Goal: Information Seeking & Learning: Check status

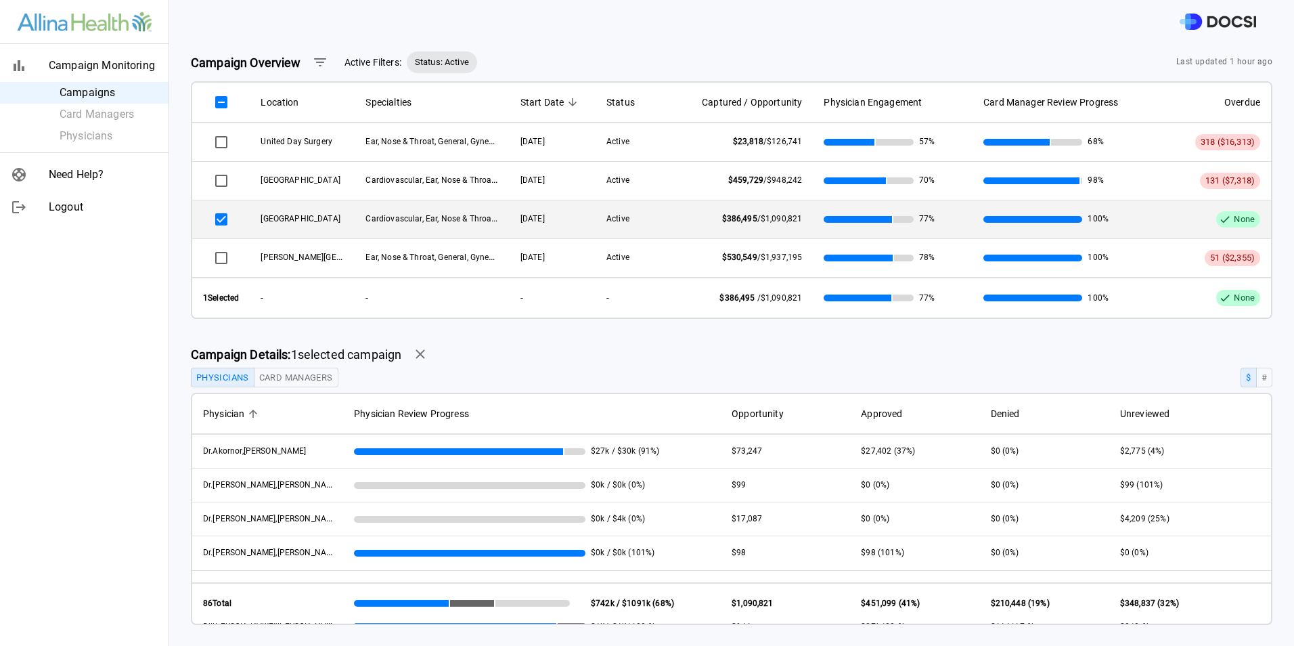
click at [377, 64] on span "Active Filters:" at bounding box center [373, 63] width 57 height 14
click at [321, 60] on icon "button" at bounding box center [320, 62] width 16 height 16
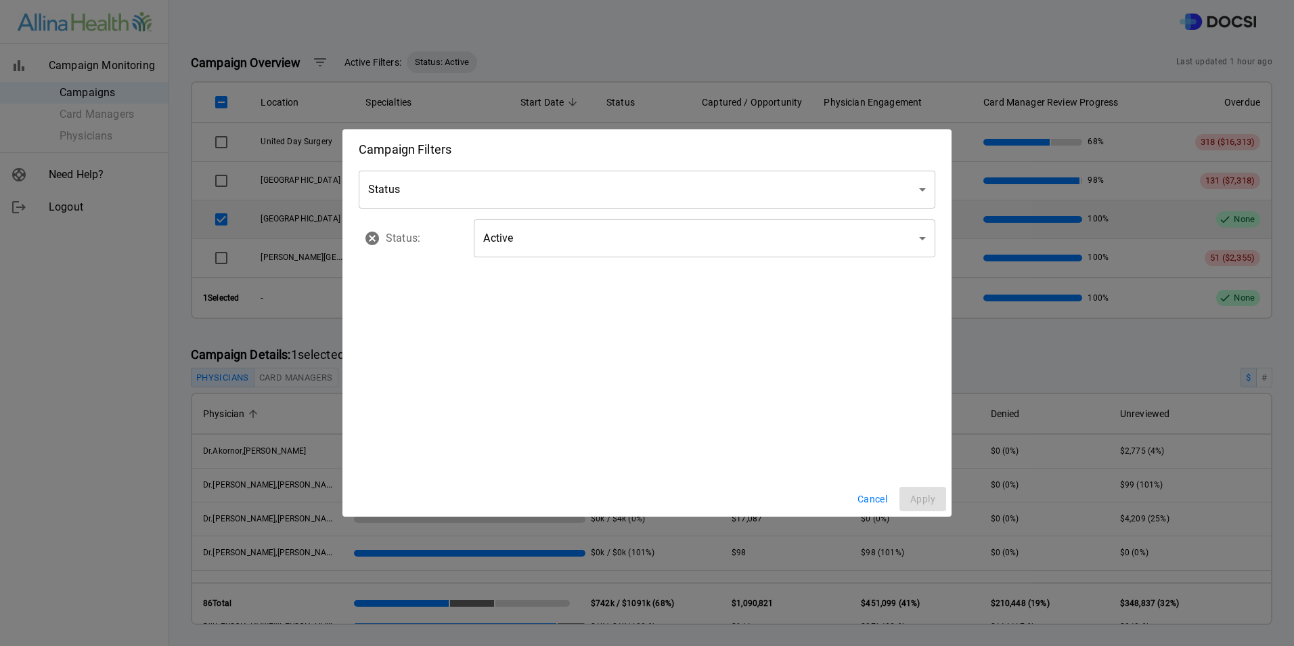
click at [425, 185] on body "Campaign Monitoring Campaigns Card Managers Physicians Need Help? Logout Campai…" at bounding box center [647, 323] width 1294 height 646
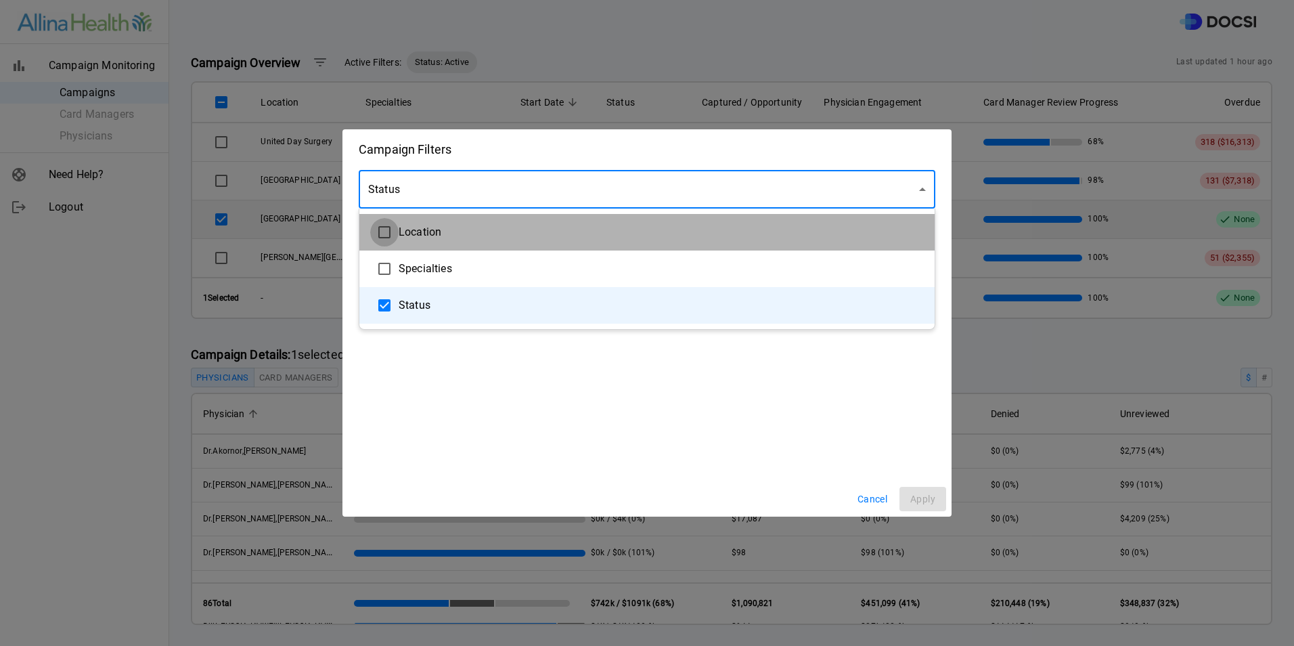
type input "**********"
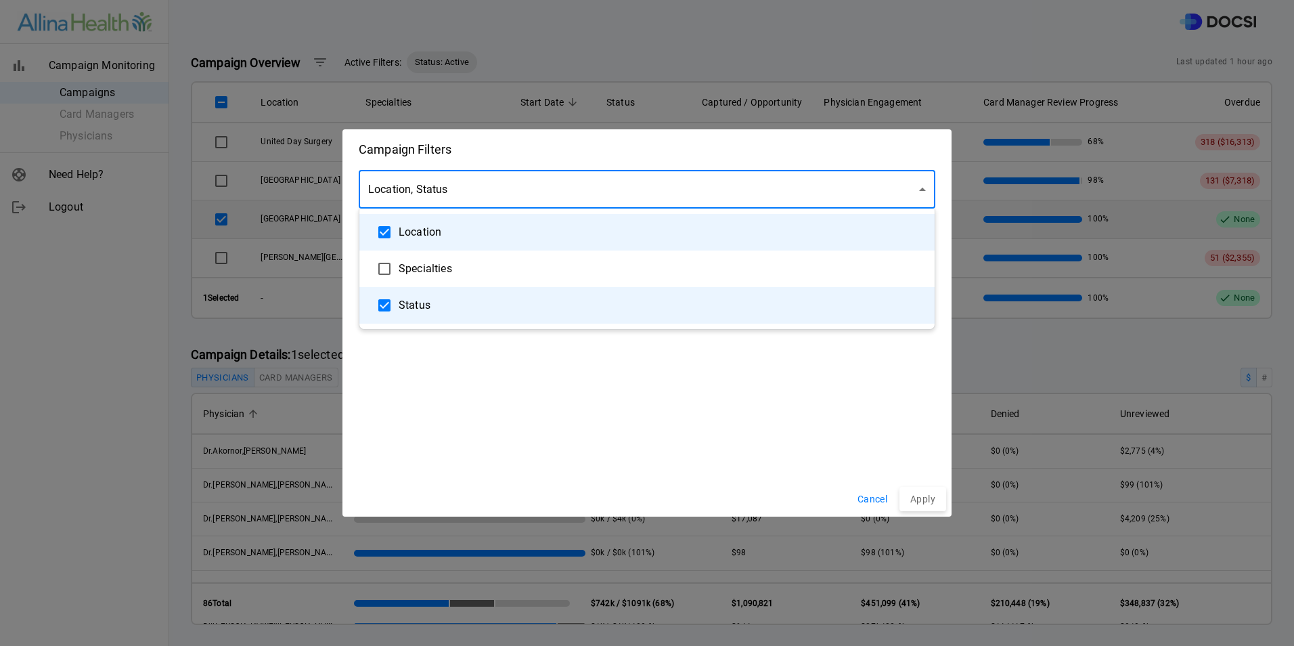
click at [590, 403] on div at bounding box center [647, 323] width 1294 height 646
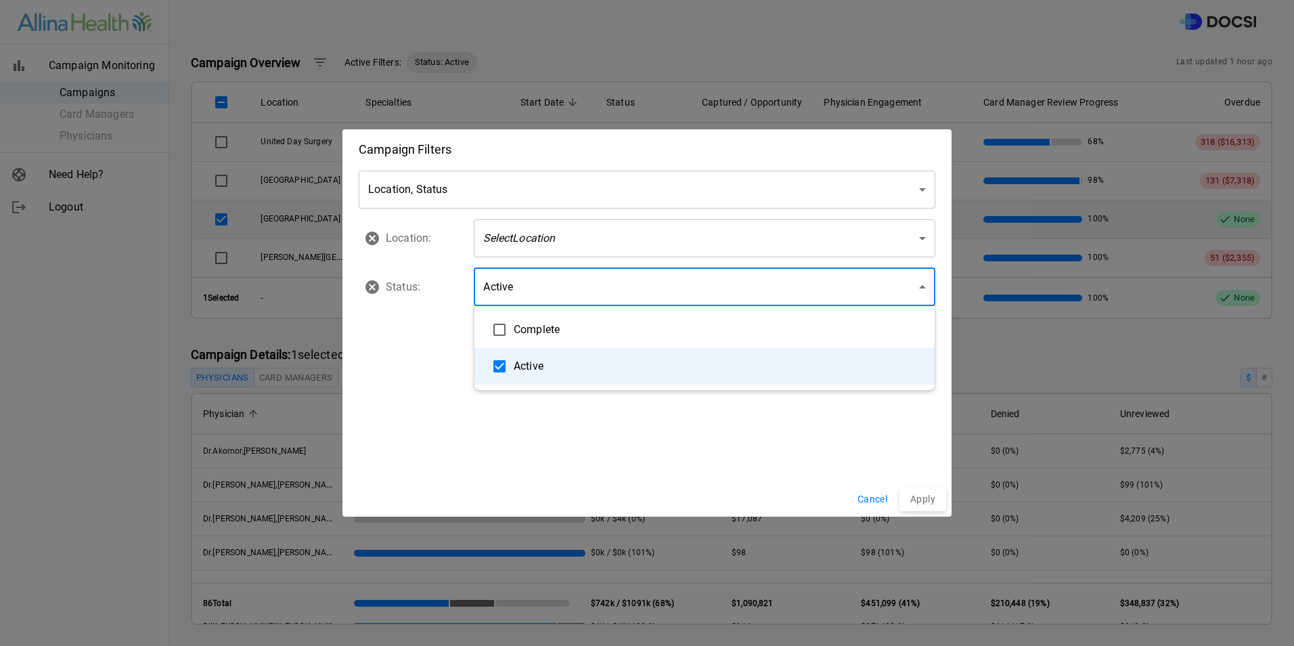
click at [545, 281] on body "Campaign Monitoring Campaigns Card Managers Physicians Need Help? Logout Campai…" at bounding box center [647, 323] width 1294 height 646
type input "**********"
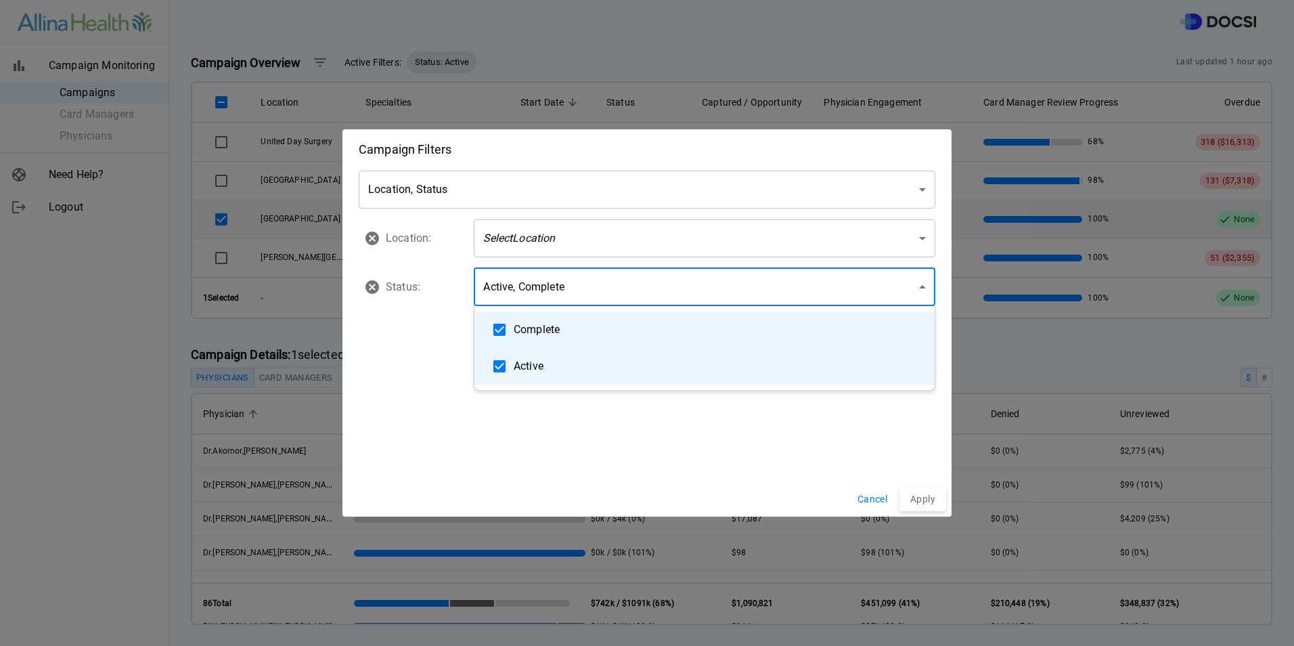
click at [910, 502] on div at bounding box center [647, 323] width 1294 height 646
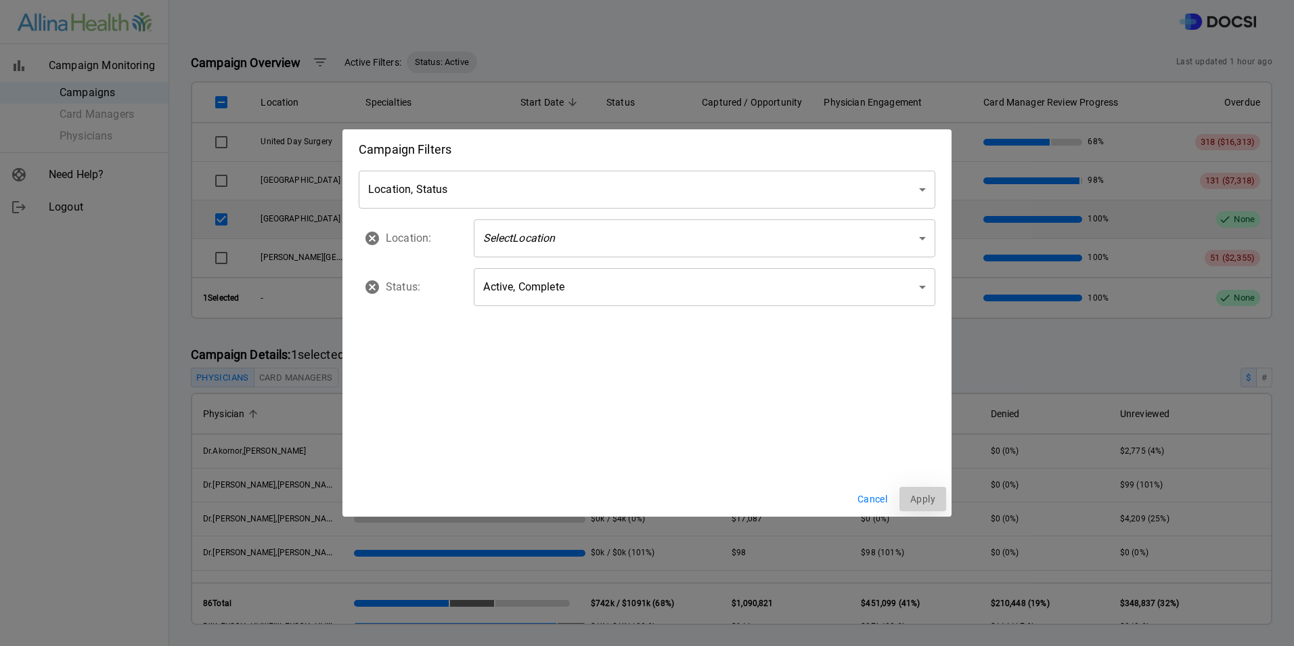
click at [927, 495] on button "Apply" at bounding box center [923, 499] width 47 height 25
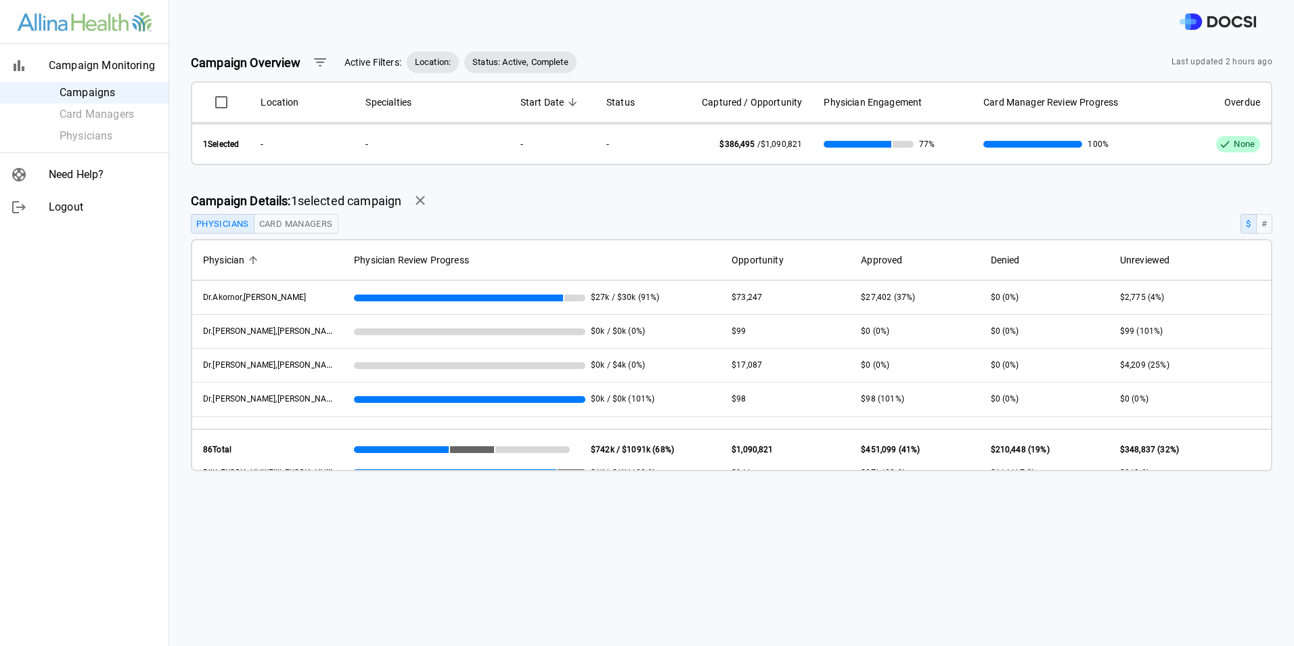
click at [445, 61] on span "Location:" at bounding box center [433, 63] width 52 height 14
click at [541, 62] on span "Status: Active, Complete" at bounding box center [520, 63] width 112 height 14
click at [323, 64] on icon "button" at bounding box center [320, 62] width 16 height 16
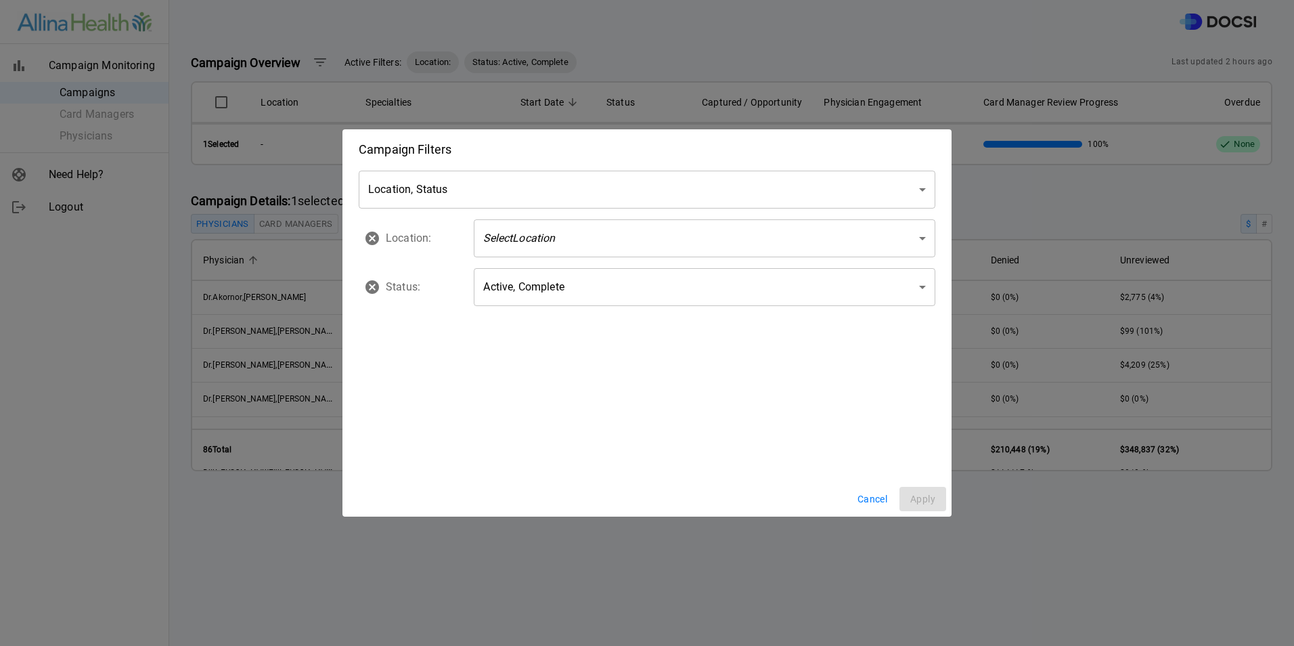
click at [557, 230] on body "Campaign Monitoring Campaigns Card Managers Physicians Need Help? Logout Campai…" at bounding box center [647, 323] width 1294 height 646
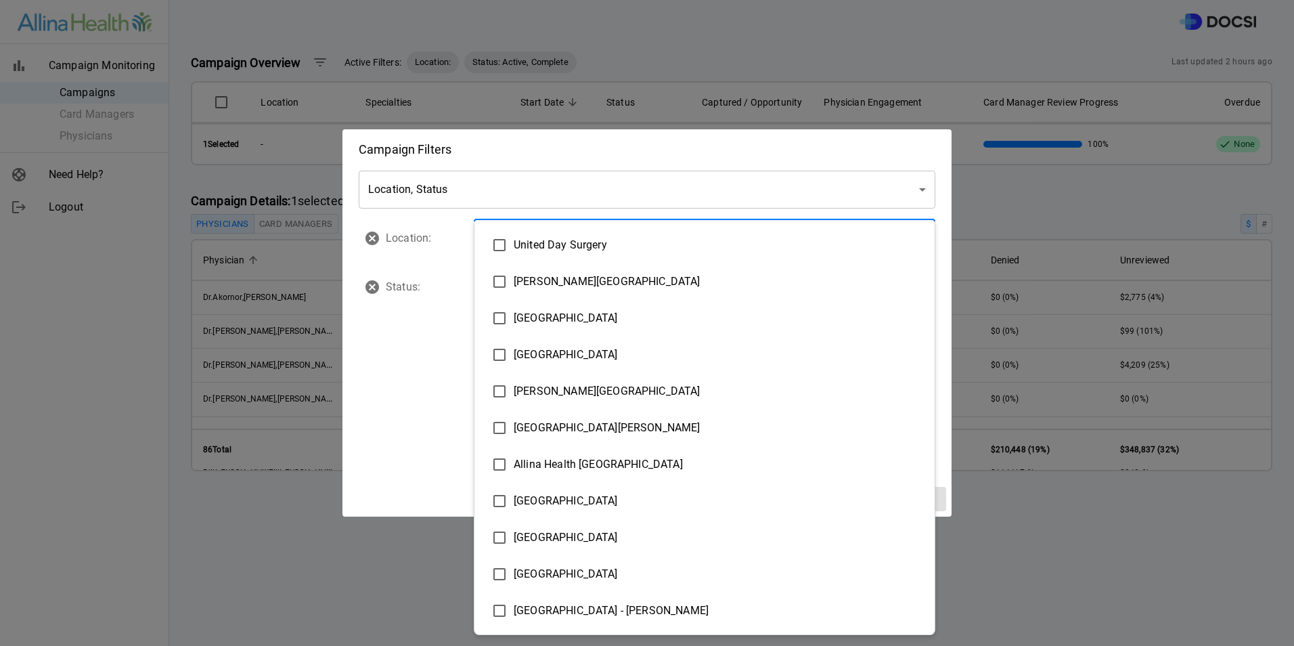
click at [537, 323] on span "[GEOGRAPHIC_DATA]" at bounding box center [719, 318] width 410 height 16
type input "**********"
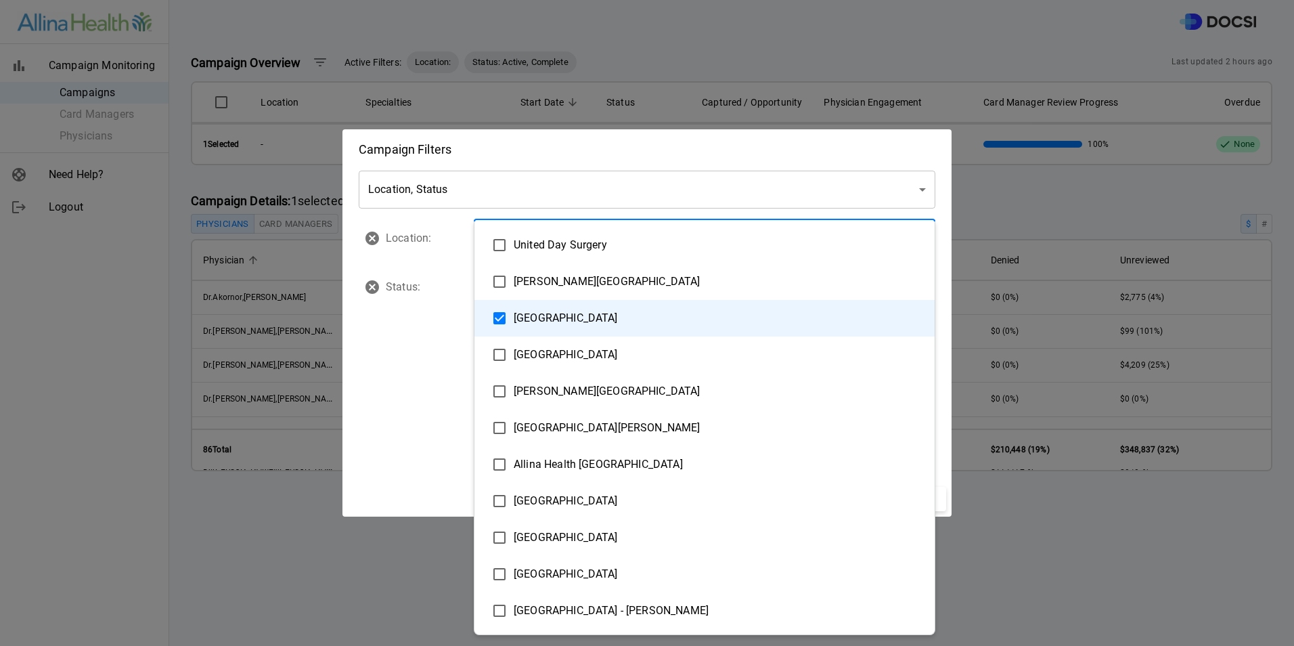
click at [403, 363] on div at bounding box center [647, 323] width 1294 height 646
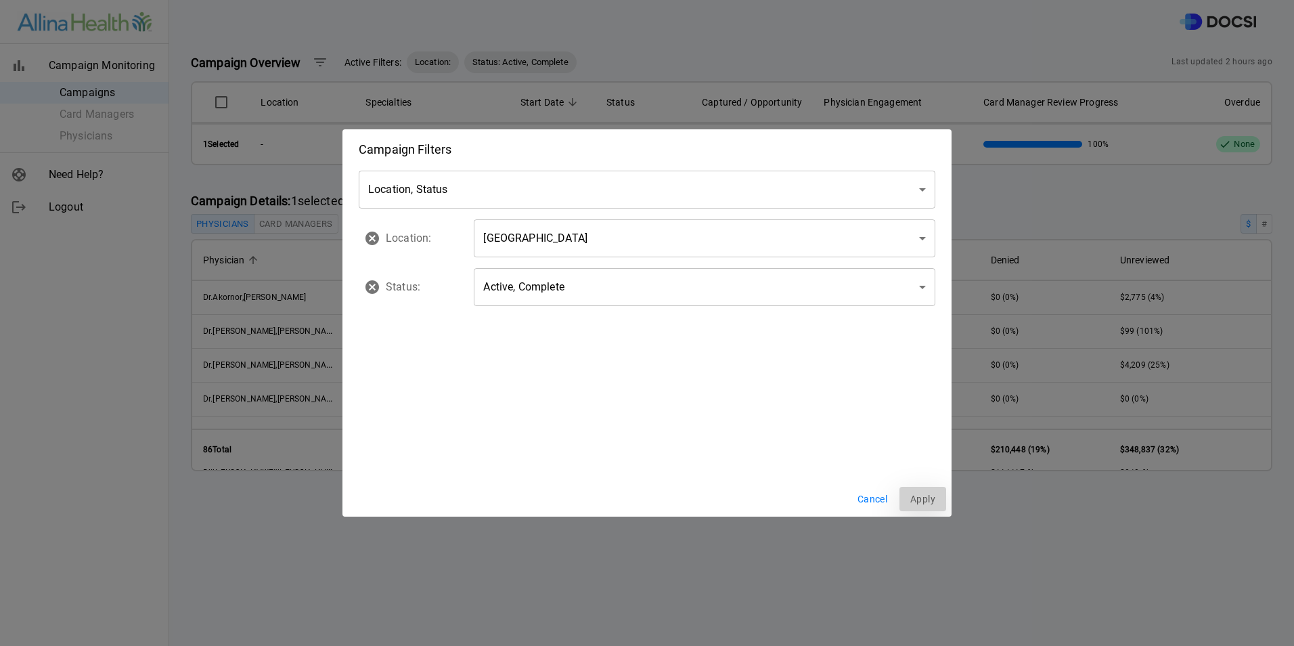
click at [931, 502] on button "Apply" at bounding box center [923, 499] width 47 height 25
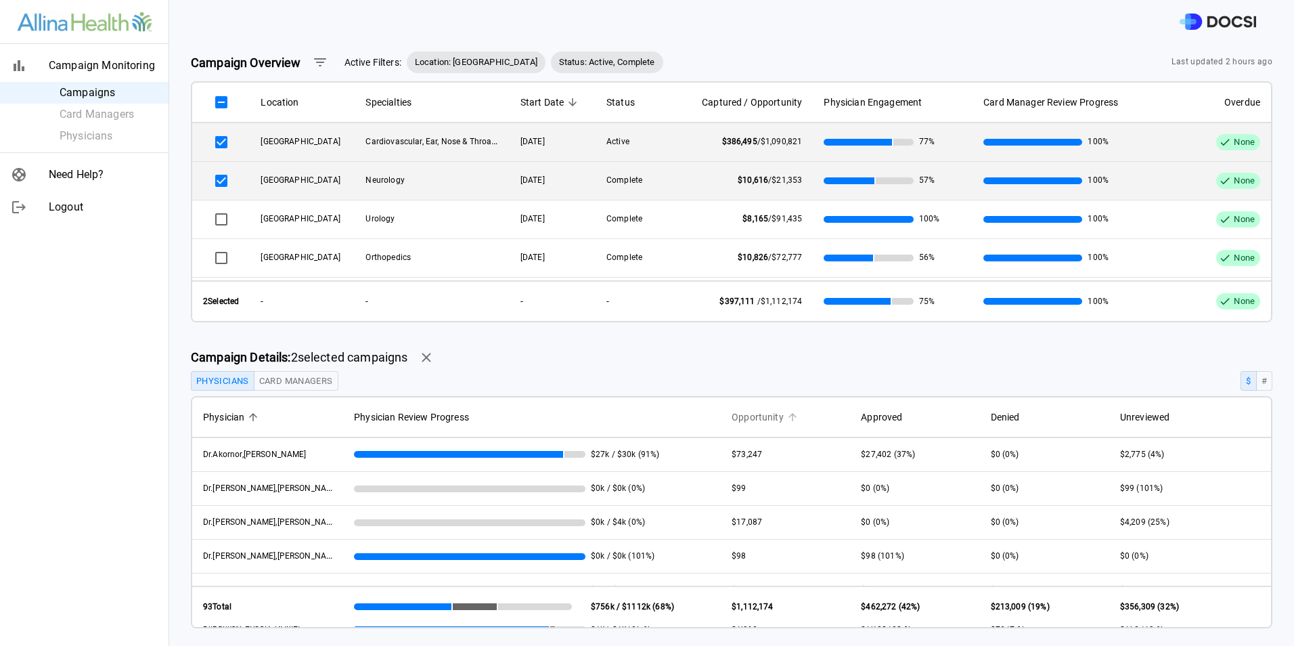
click at [754, 414] on span "Opportunity" at bounding box center [758, 417] width 52 height 16
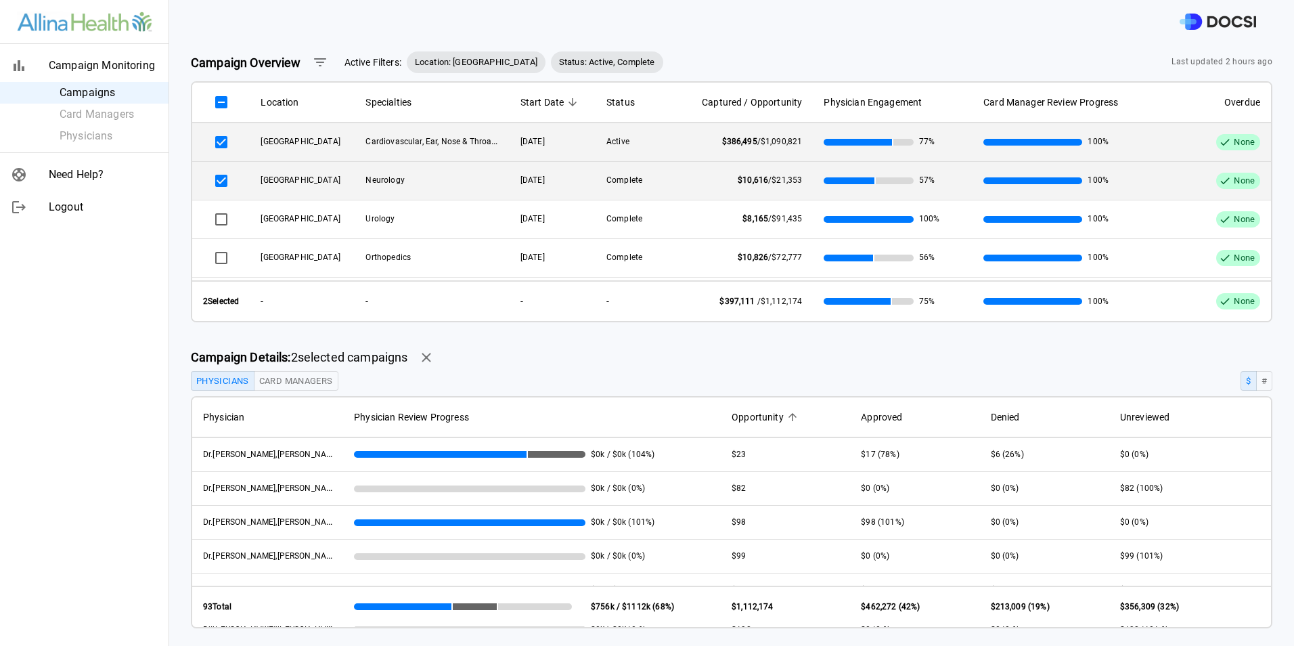
click at [739, 412] on span "Opportunity" at bounding box center [758, 417] width 52 height 16
